Goal: Transaction & Acquisition: Purchase product/service

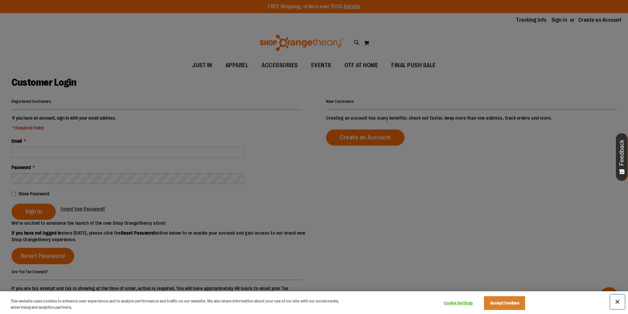
click at [618, 299] on button "Close" at bounding box center [617, 302] width 15 height 15
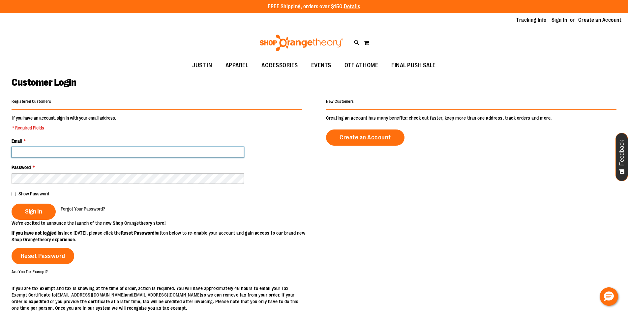
click at [99, 152] on input "Email *" at bounding box center [128, 152] width 232 height 11
type input "**********"
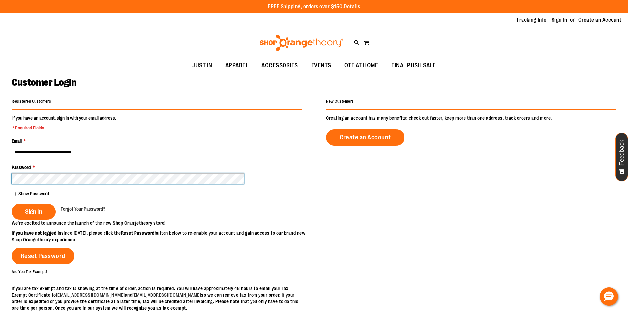
click at [12, 204] on button "Sign In" at bounding box center [34, 212] width 44 height 16
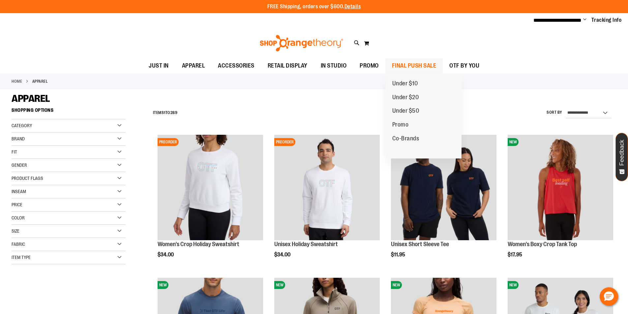
click at [414, 62] on span "FINAL PUSH SALE" at bounding box center [414, 65] width 45 height 15
drag, startPoint x: 414, startPoint y: 62, endPoint x: 431, endPoint y: 45, distance: 23.6
click at [431, 45] on div "Toggle Nav Search Popular Suggestions Advanced Search" at bounding box center [314, 43] width 628 height 30
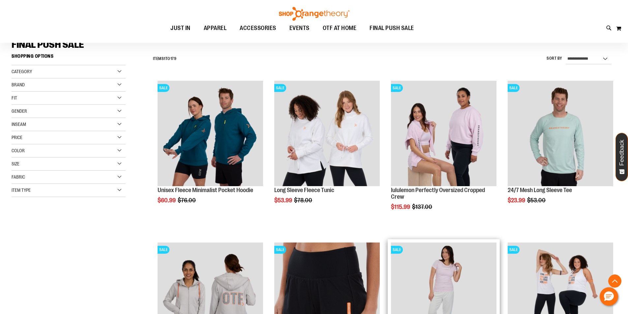
scroll to position [164, 0]
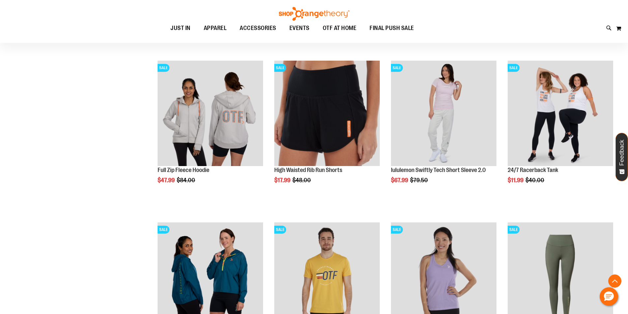
scroll to position [362, 0]
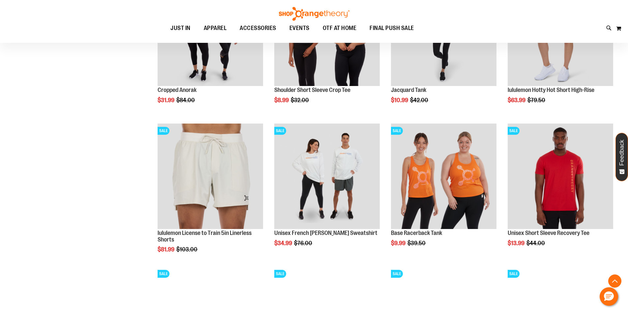
scroll to position [583, 0]
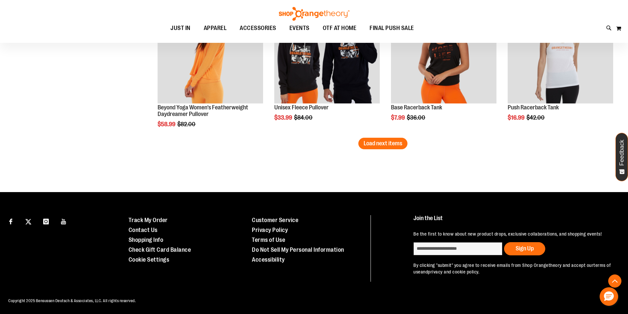
scroll to position [1281, 0]
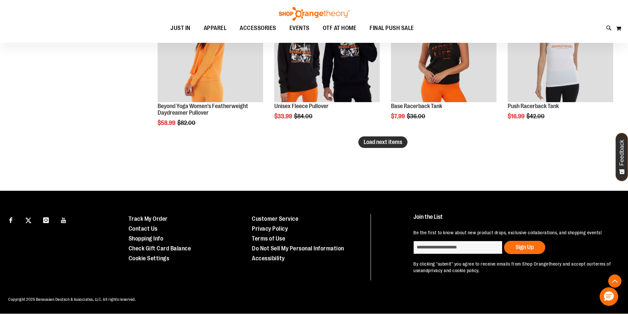
click at [386, 146] on button "Load next items" at bounding box center [382, 142] width 49 height 12
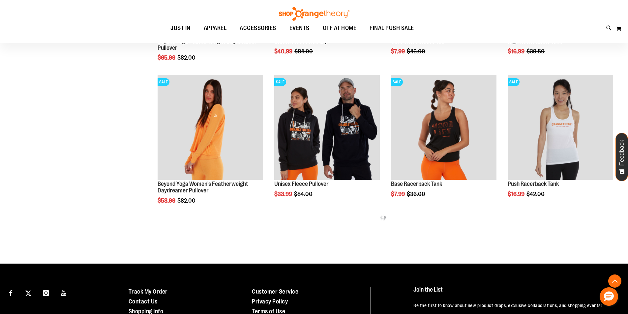
scroll to position [1243, 0]
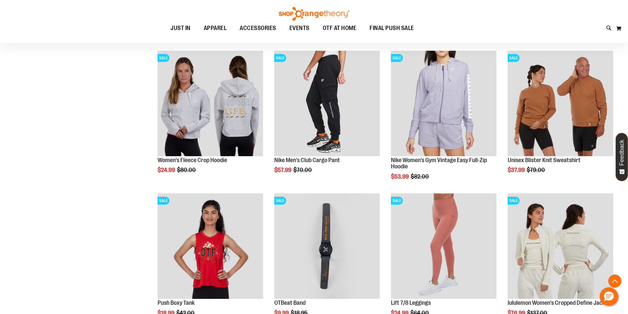
scroll to position [1639, 0]
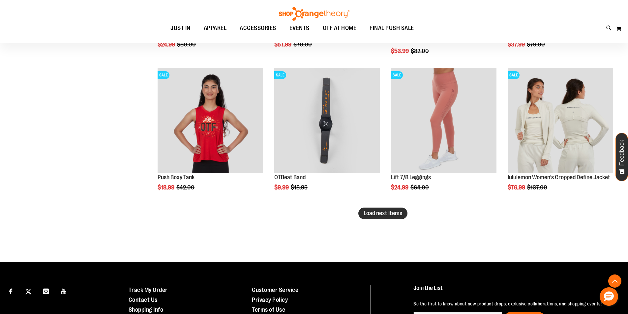
click at [373, 216] on span "Load next items" at bounding box center [383, 213] width 39 height 7
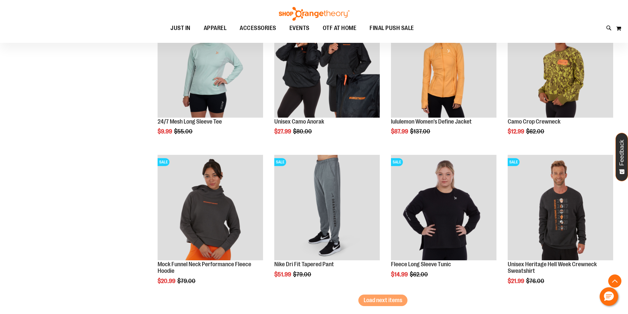
scroll to position [2001, 0]
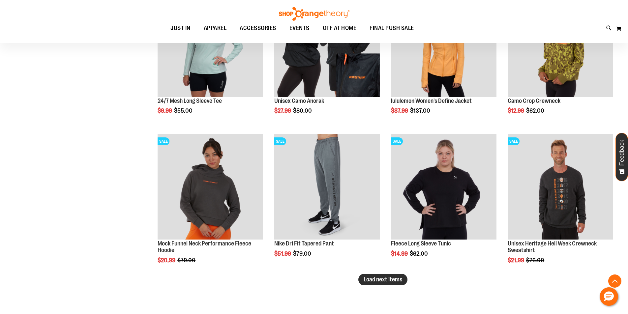
click at [371, 280] on span "Load next items" at bounding box center [383, 279] width 39 height 7
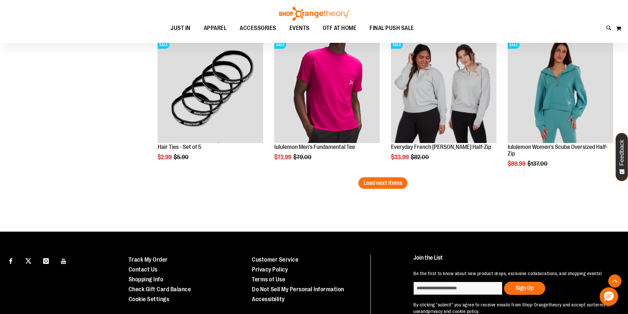
scroll to position [2529, 0]
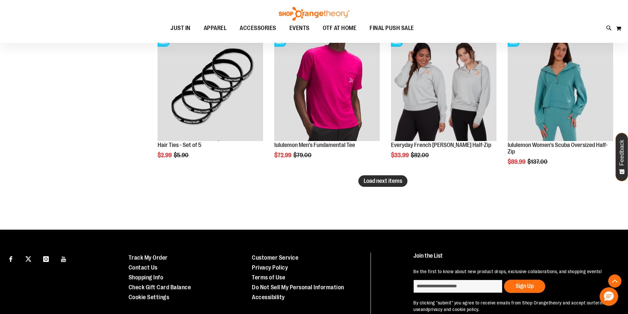
click at [379, 180] on span "Load next items" at bounding box center [383, 181] width 39 height 7
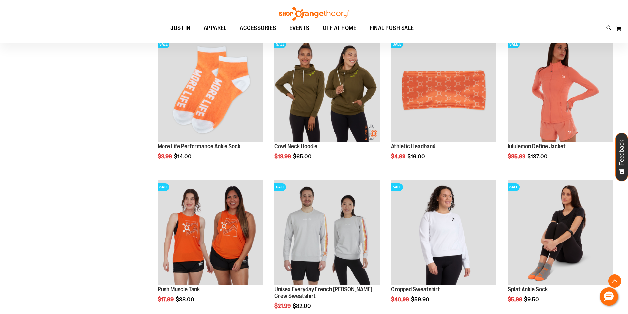
scroll to position [2825, 0]
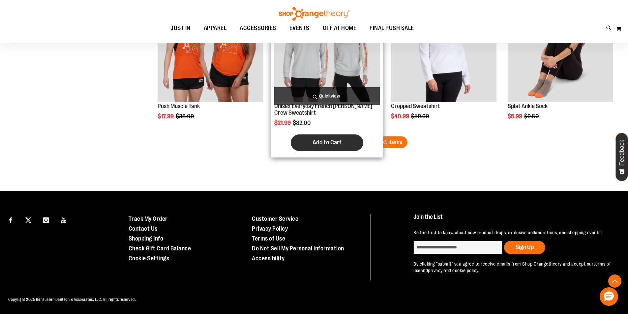
drag, startPoint x: 376, startPoint y: 137, endPoint x: 362, endPoint y: 143, distance: 15.6
click at [376, 137] on button "Load next items" at bounding box center [382, 142] width 49 height 12
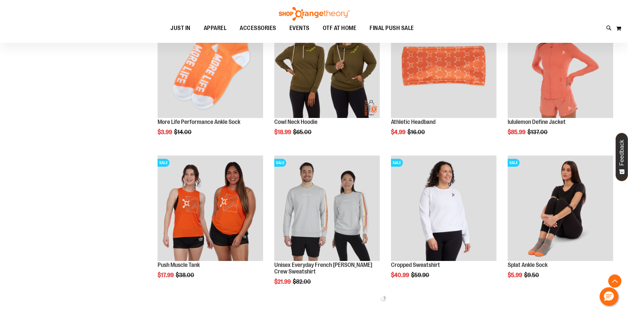
scroll to position [2827, 0]
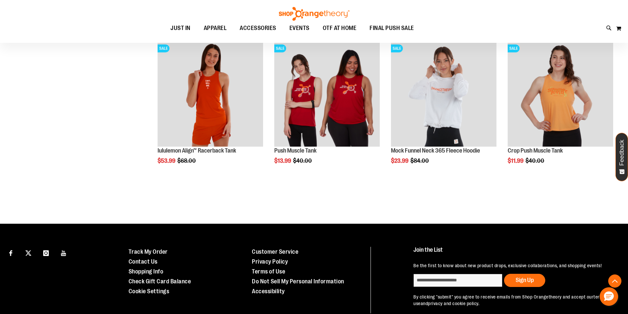
scroll to position [3387, 0]
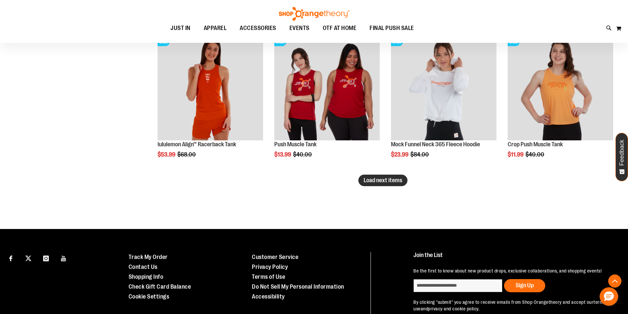
click at [391, 183] on span "Load next items" at bounding box center [383, 180] width 39 height 7
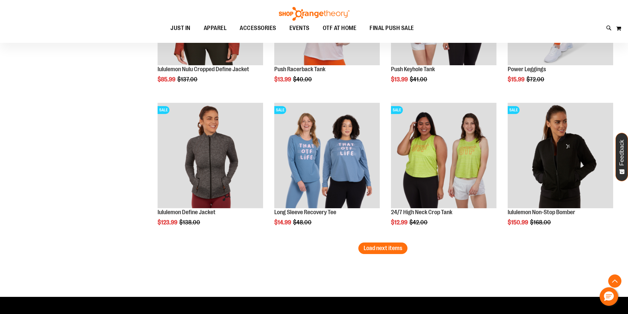
scroll to position [3750, 0]
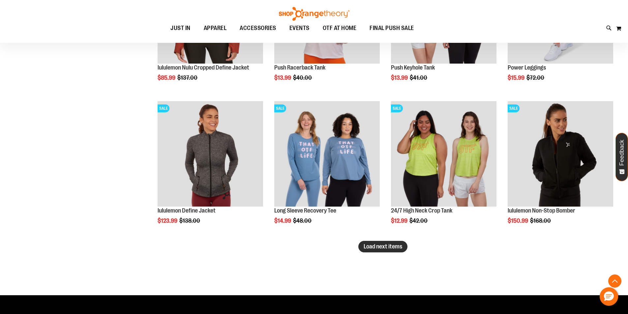
click at [392, 246] on span "Load next items" at bounding box center [383, 246] width 39 height 7
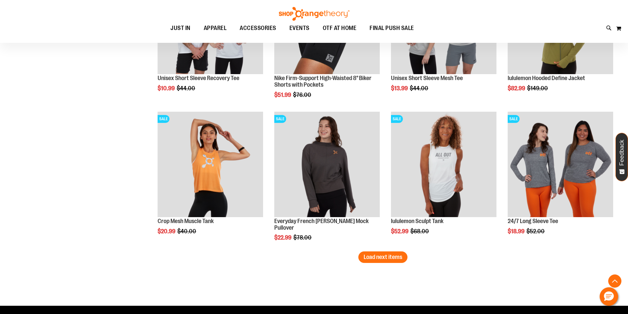
scroll to position [4211, 0]
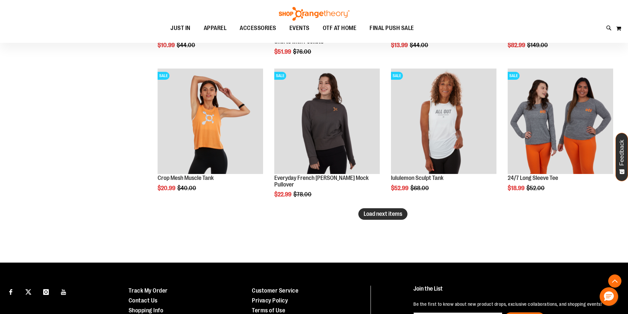
click at [382, 208] on button "Load next items" at bounding box center [382, 214] width 49 height 12
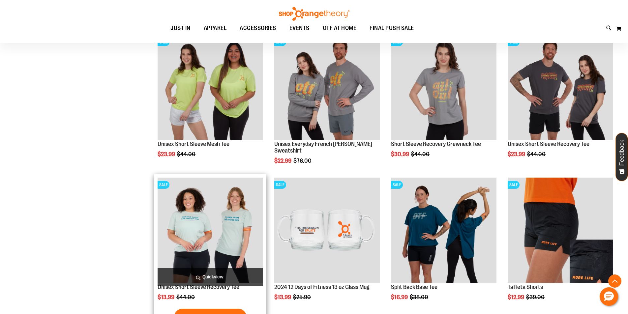
scroll to position [4508, 0]
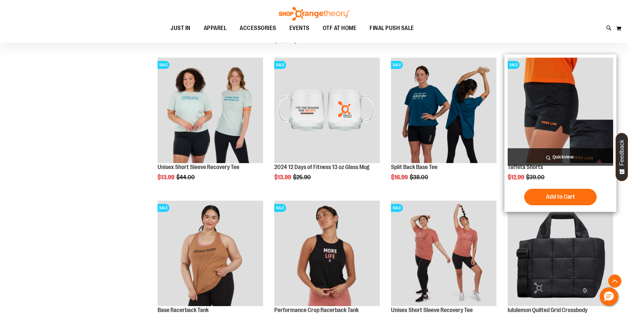
click at [577, 111] on img "product" at bounding box center [560, 110] width 105 height 105
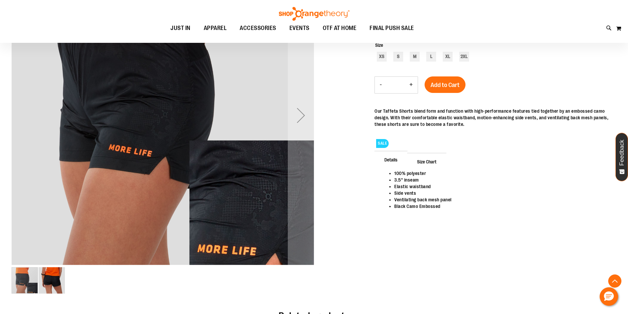
scroll to position [99, 0]
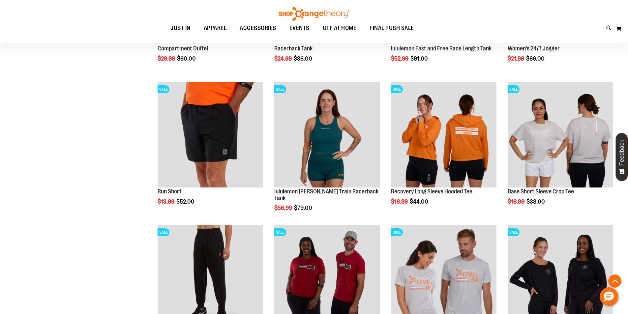
scroll to position [659, 0]
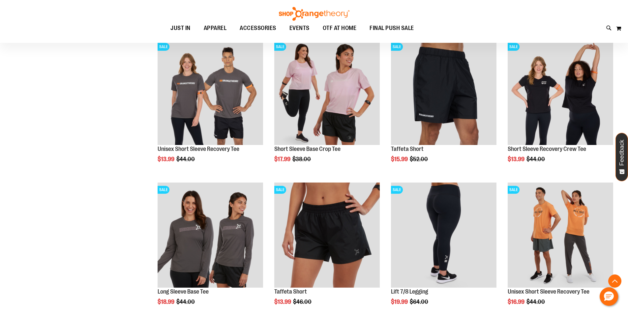
scroll to position [1186, 0]
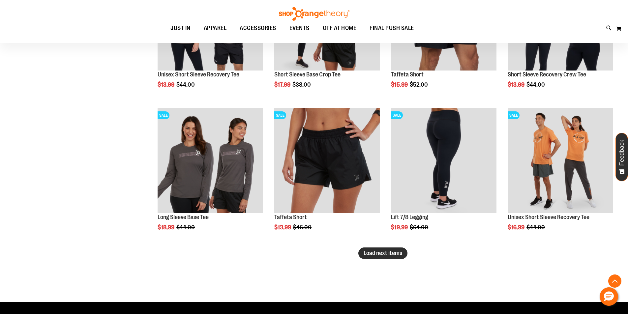
click at [365, 250] on span "Load next items" at bounding box center [383, 253] width 39 height 7
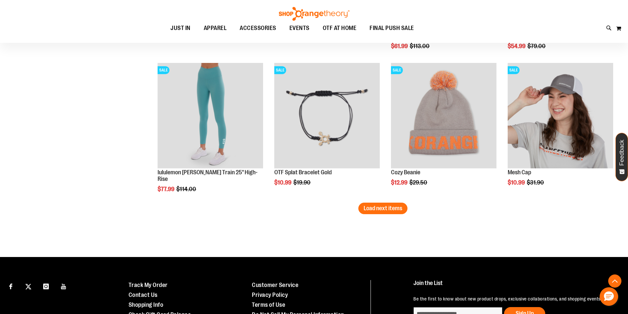
scroll to position [1681, 0]
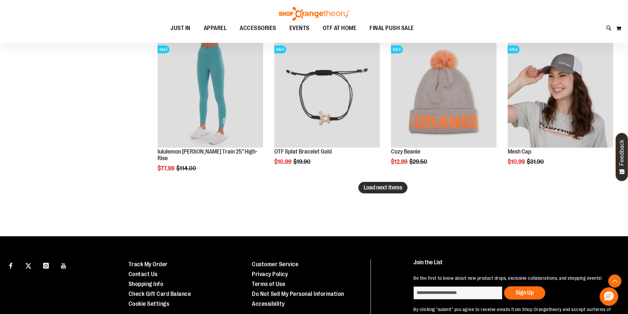
click at [383, 187] on span "Load next items" at bounding box center [383, 187] width 39 height 7
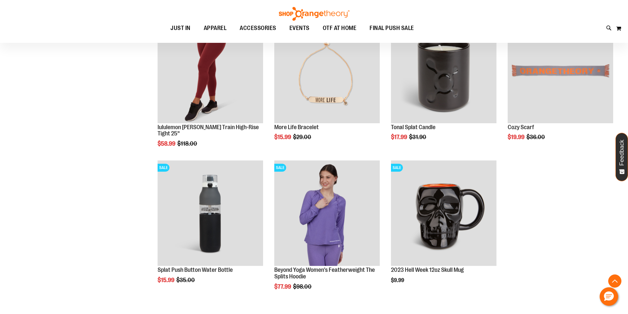
scroll to position [2051, 0]
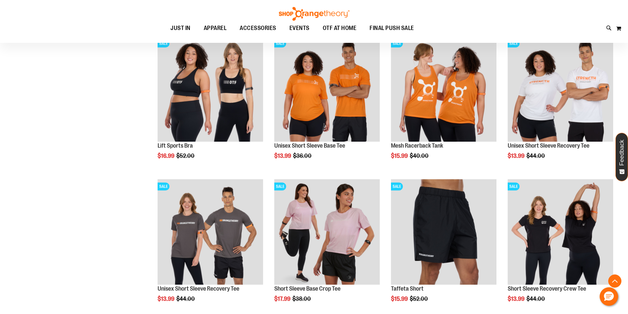
scroll to position [963, 0]
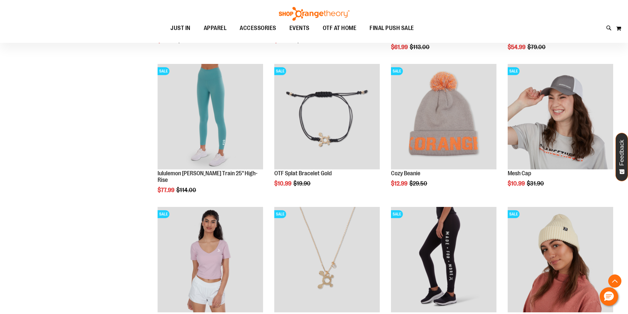
scroll to position [1623, 0]
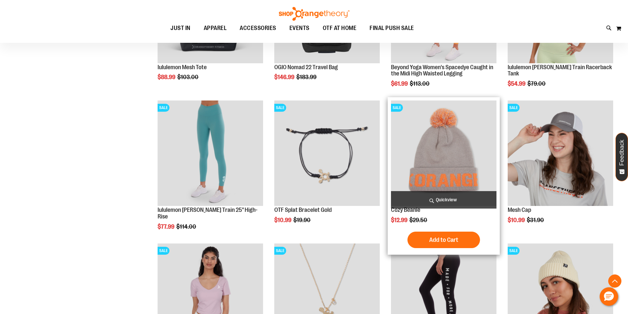
click at [427, 168] on img "product" at bounding box center [443, 153] width 105 height 105
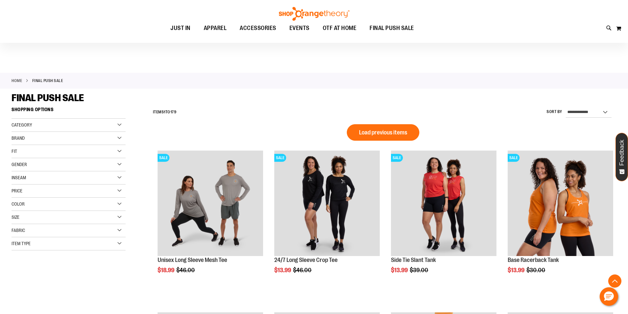
scroll to position [485, 0]
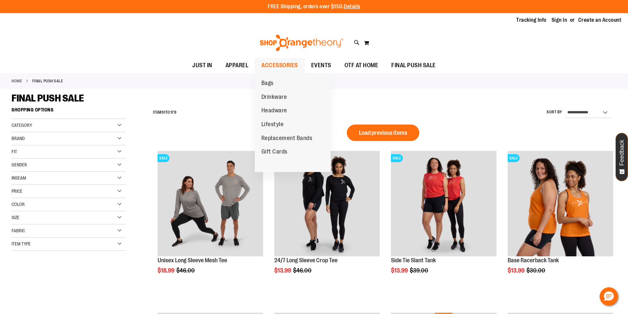
click at [282, 65] on span "ACCESSORIES" at bounding box center [279, 65] width 37 height 15
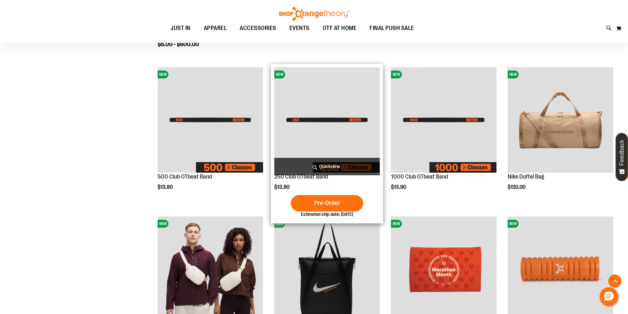
scroll to position [329, 0]
